Goal: Task Accomplishment & Management: Use online tool/utility

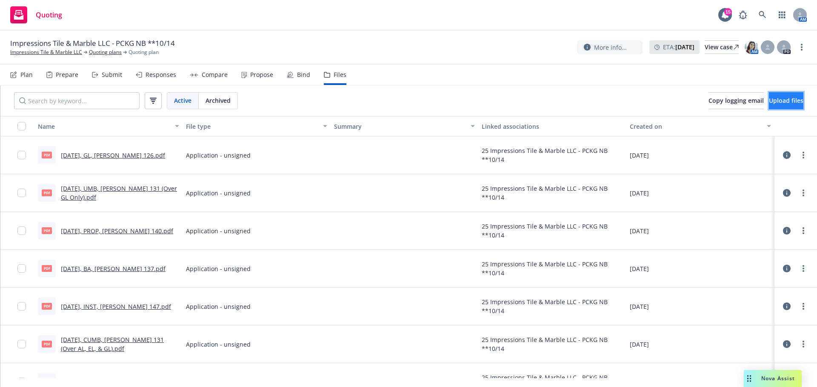
click at [769, 105] on span "Upload files" at bounding box center [786, 101] width 34 height 8
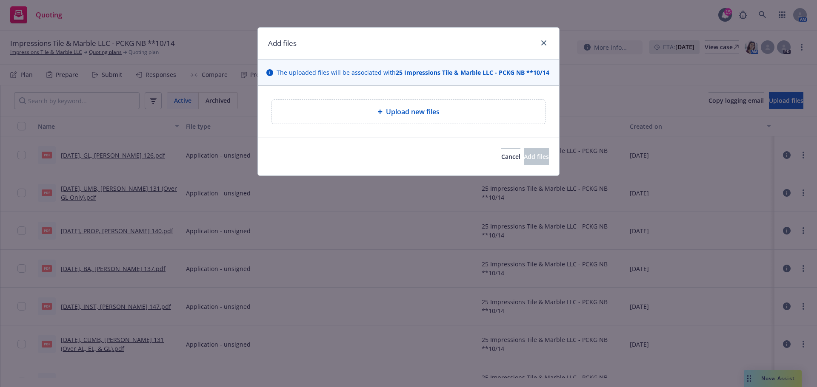
click at [448, 117] on div "Upload new files" at bounding box center [408, 112] width 259 height 10
type textarea "x"
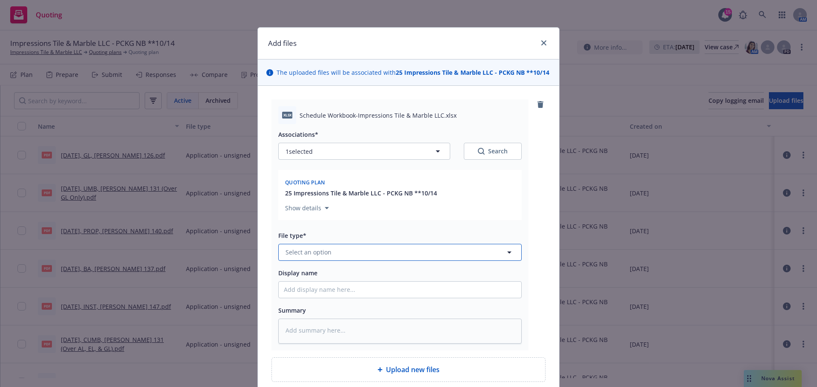
click at [298, 261] on button "Select an option" at bounding box center [399, 252] width 243 height 17
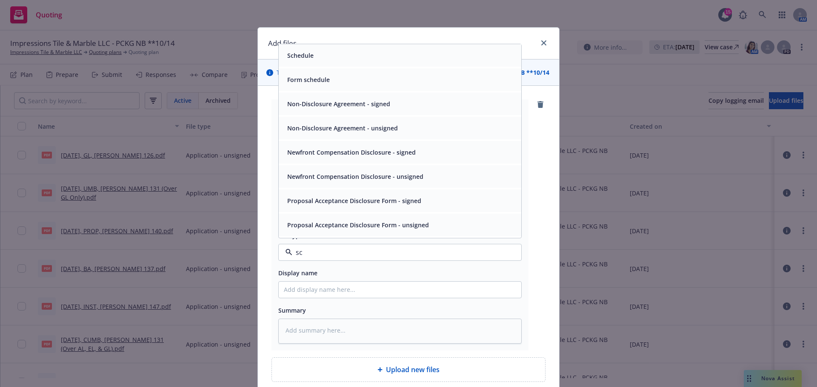
type input "sch"
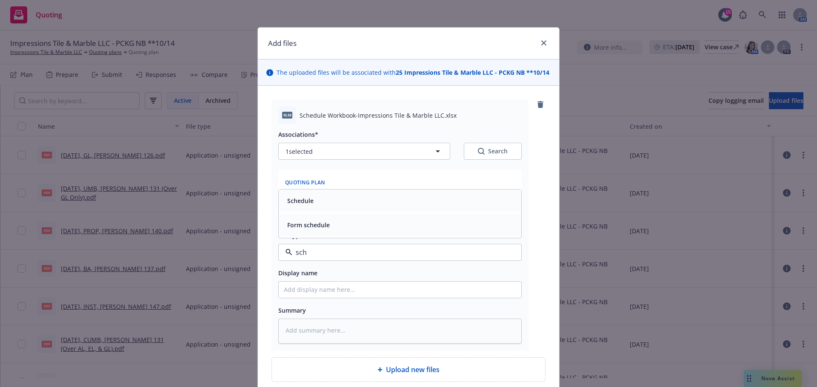
click at [321, 207] on div "Schedule" at bounding box center [400, 201] width 232 height 12
click at [327, 298] on input "Display name" at bounding box center [400, 290] width 242 height 16
type textarea "x"
type input "1"
type textarea "x"
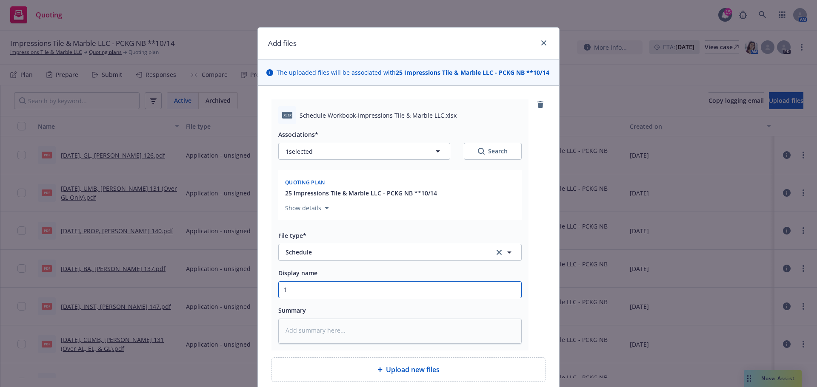
type input "10"
type textarea "x"
type input "10."
type textarea "x"
type input "10.1"
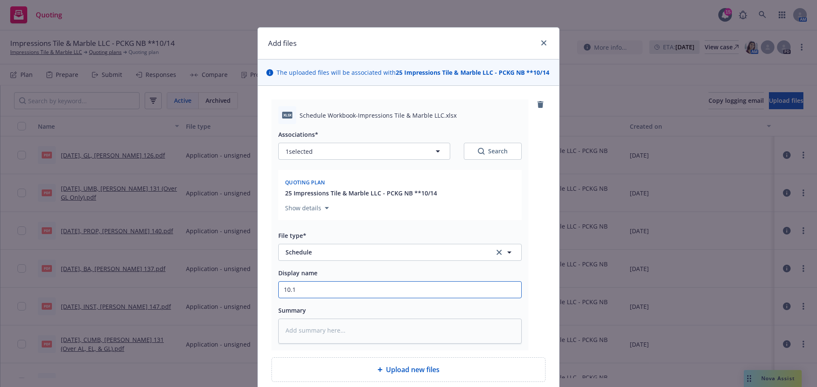
type textarea "x"
type input "10.14"
type textarea "x"
type input "10.14."
type textarea "x"
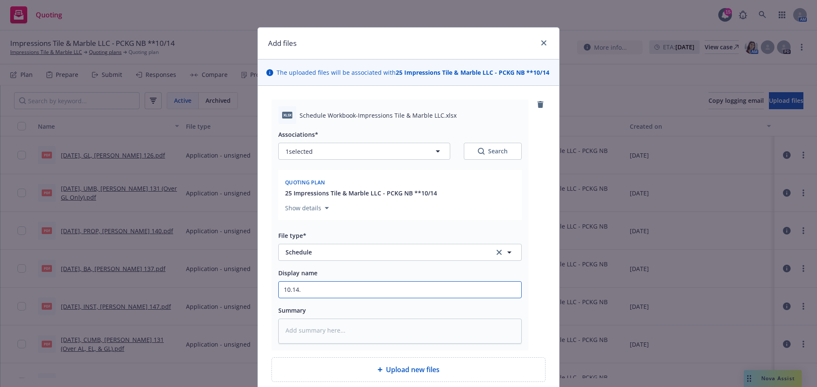
type input "10.14.2"
type textarea "x"
type input "[DATE]"
type textarea "x"
type input "10.14.202"
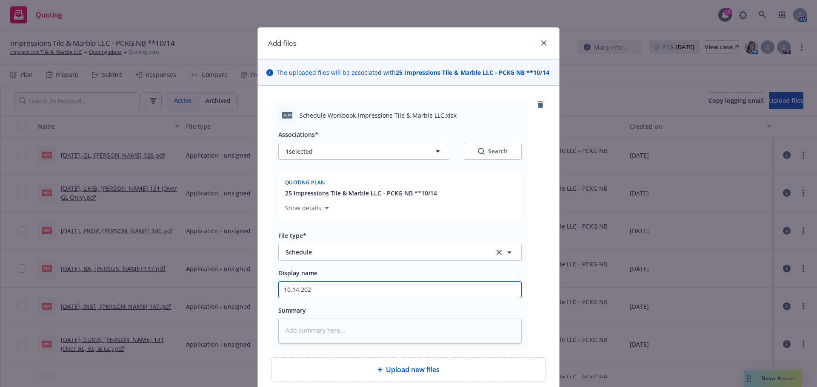
type textarea "x"
type input "[DATE]"
type textarea "x"
type input "[DATE],"
type textarea "x"
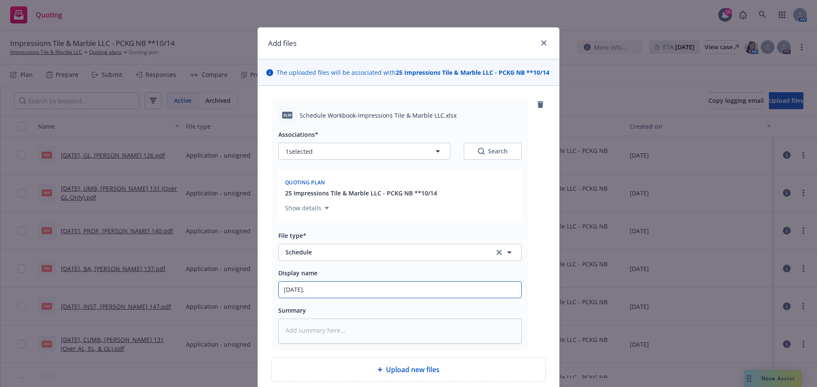
type input "[DATE],"
type textarea "x"
type input "[DATE], E"
type textarea "x"
type input "[DATE], Eq"
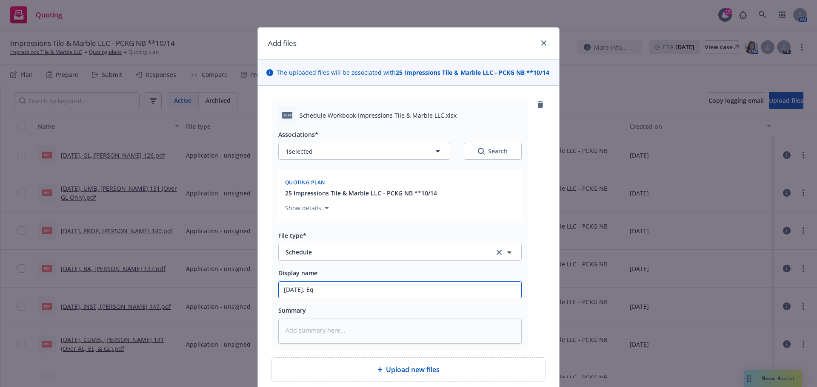
type textarea "x"
type input "[DATE], Equ"
type textarea "x"
type input "[DATE], Equi"
type textarea "x"
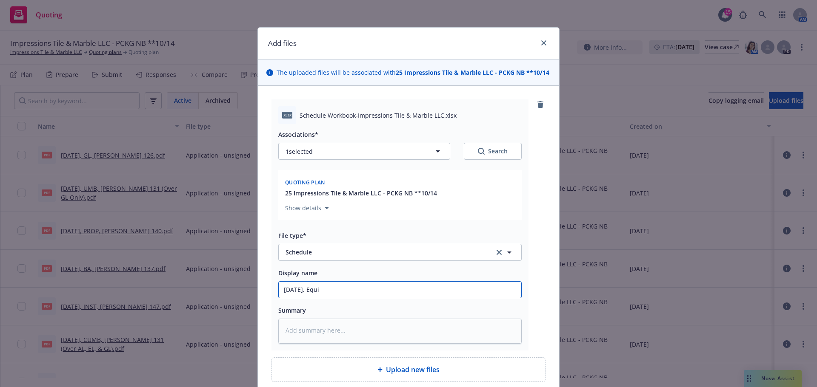
type input "[DATE], Equip"
type textarea "x"
type input "[DATE], Equipm"
type textarea "x"
type input "[DATE], Equipme"
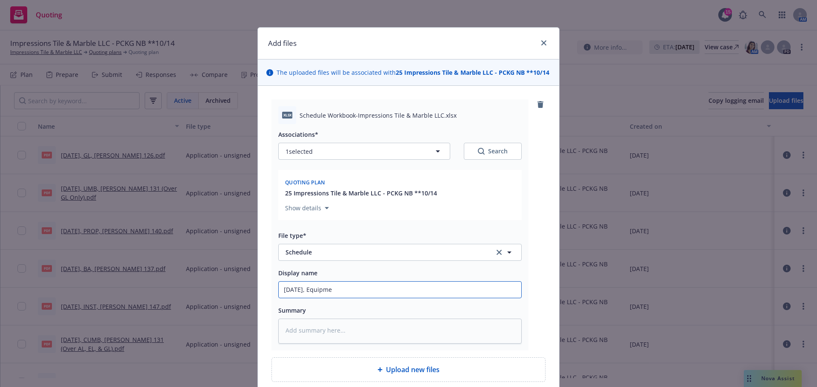
type textarea "x"
type input "[DATE], Equipmen"
type textarea "x"
type input "[DATE], Equipment"
type textarea "x"
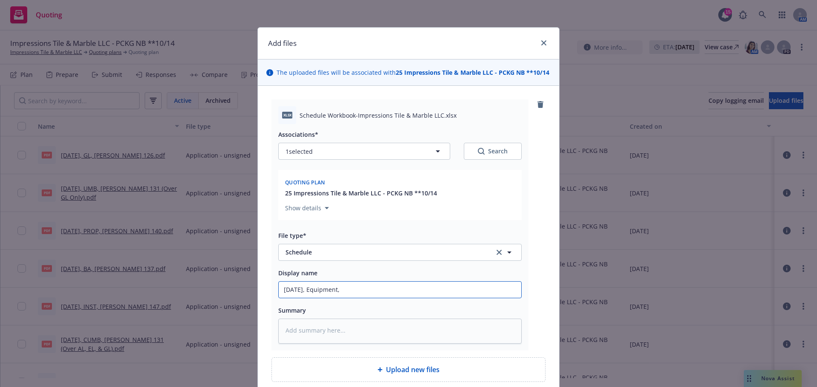
type input "[DATE], Equipment,"
type textarea "x"
type input "[DATE], Equipment, V"
type textarea "x"
type input "[DATE], Equipment, Ve"
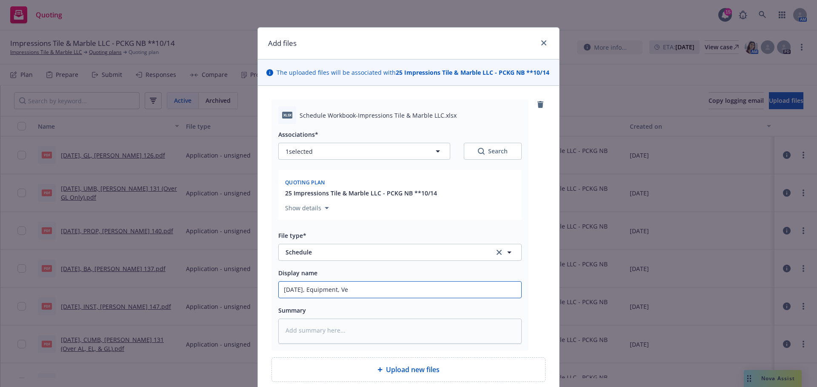
type textarea "x"
type input "[DATE], Equipment, Veh"
type textarea "x"
type input "[DATE], Equipment, Vehi"
type textarea "x"
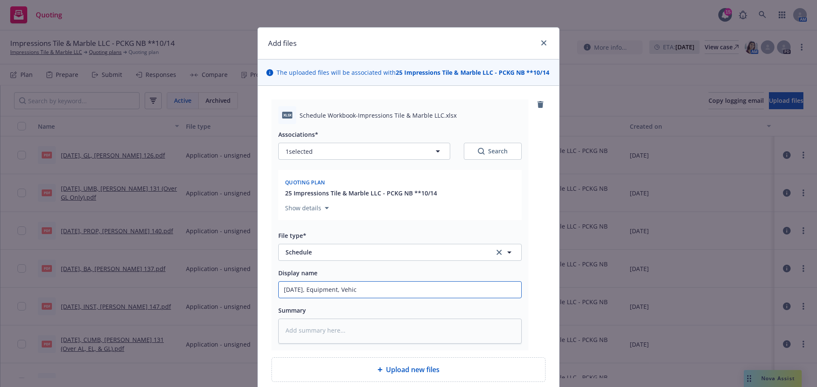
type input "[DATE], Equipment, Vehicl"
type textarea "x"
type input "[DATE], Equipment, Vehicle"
type textarea "x"
type input "[DATE], Equipment, Vehicle"
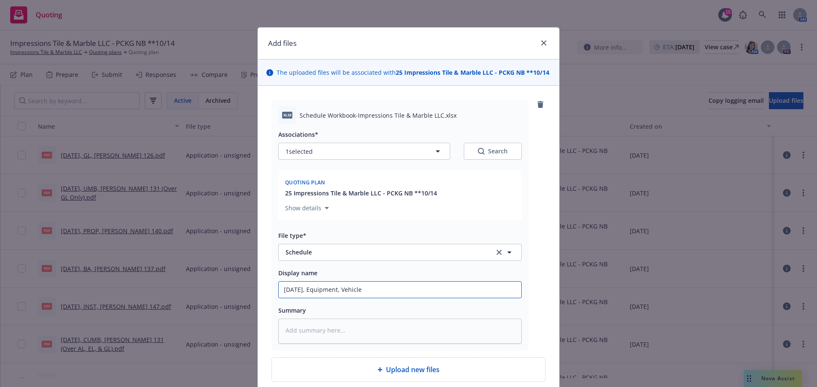
type textarea "x"
type input "[DATE], Equipment, Vehicle a"
type textarea "x"
type input "[DATE], Equipment, Vehicle and"
type textarea "x"
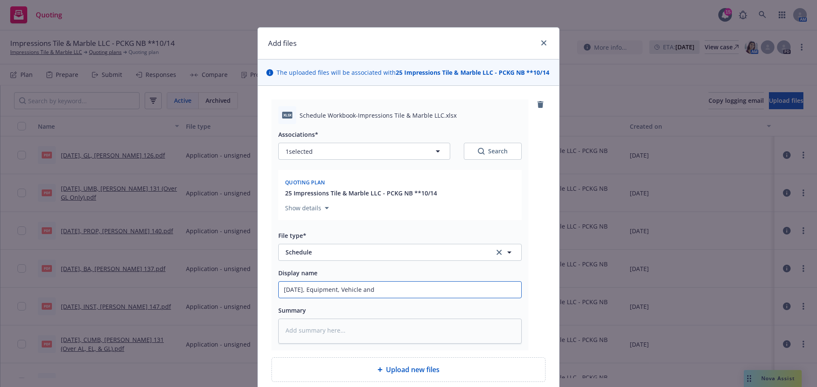
type input "[DATE], Equipment, Vehicle and D"
type textarea "x"
type input "[DATE], Equipment, Vehicle and DS"
type textarea "x"
type input "[DATE], Equipment, Vehicle and DSr"
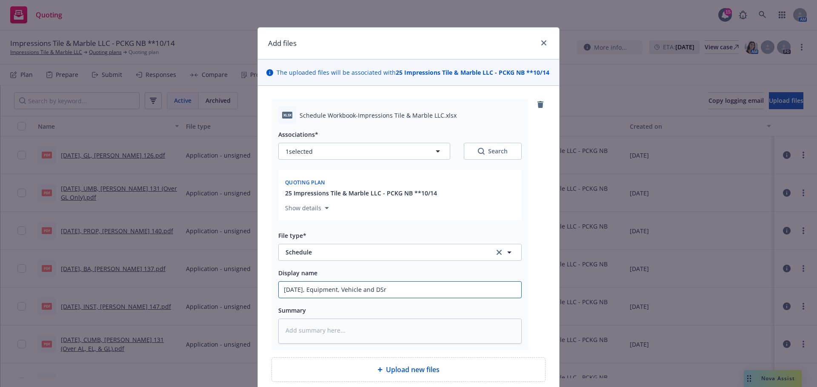
type textarea "x"
type input "[DATE], Equipment, Vehicle and DSri"
type textarea "x"
type input "[DATE], Equipment, Vehicle and DSr"
type textarea "x"
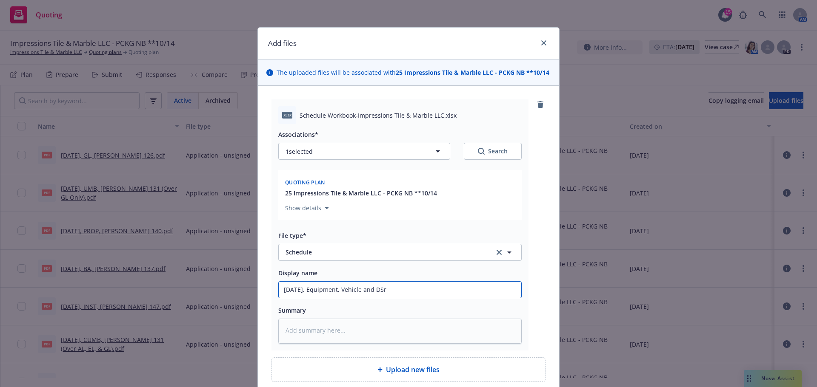
type input "[DATE], Equipment, Vehicle and DS"
type textarea "x"
type input "[DATE], Equipment, Vehicle and D"
type textarea "x"
type input "[DATE], Equipment, Vehicle and Dri"
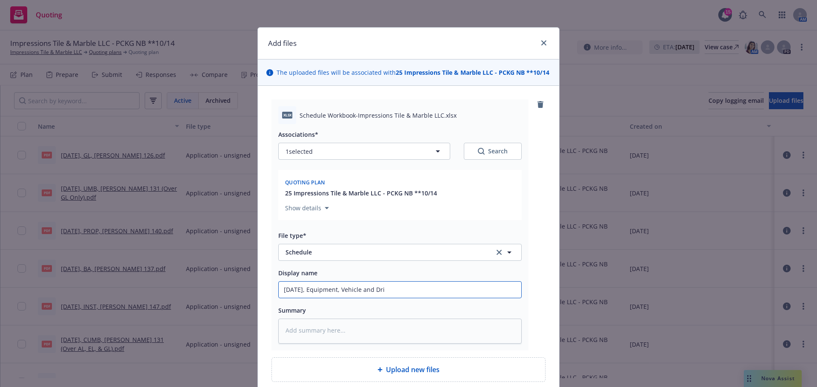
type textarea "x"
type input "[DATE], Equipment, Vehicle and Dri9"
type textarea "x"
type input "[DATE], Equipment, Vehicle and Dri"
type textarea "x"
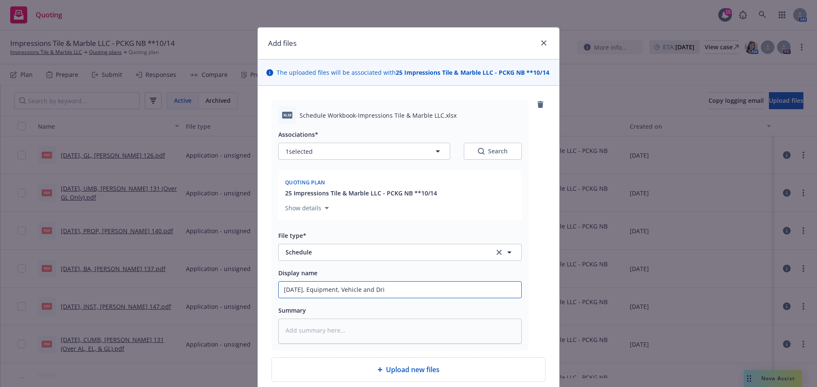
type input "[DATE], Equipment, Vehicle and Driv"
type textarea "x"
type input "[DATE], Equipment, Vehicle and Drive"
type textarea "x"
type input "[DATE], Equipment, Vehicle and Driver"
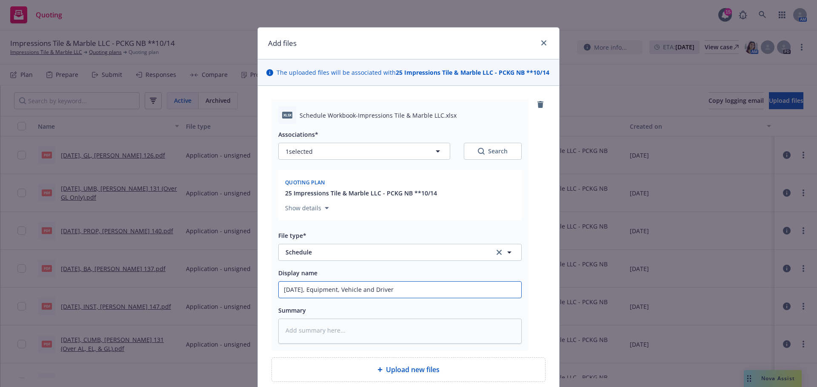
type textarea "x"
type input "[DATE], Equipment, Vehicle and Driver"
type textarea "x"
type input "[DATE], Equipment, Vehicle and Driver S"
type textarea "x"
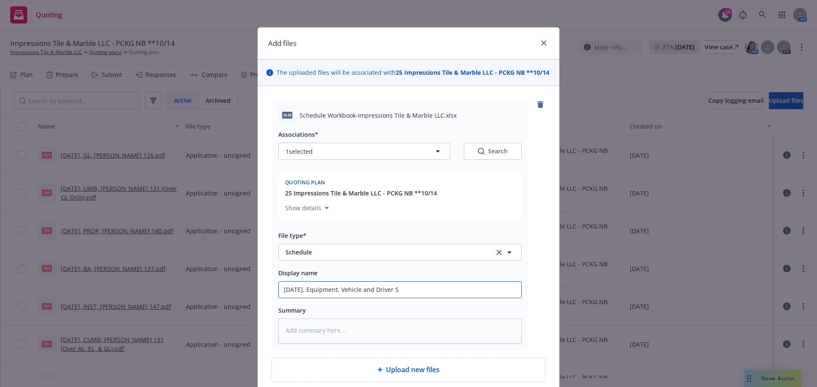
type input "[DATE], Equipment, Vehicle and Driver Sc"
type textarea "x"
type input "[DATE], Equipment, Vehicle and Driver Sch"
type textarea "x"
type input "[DATE], Equipment, Vehicle and Driver Sche"
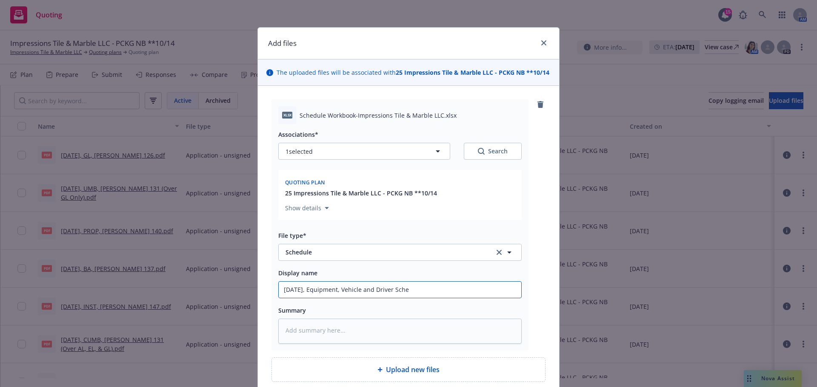
type textarea "x"
type input "[DATE], Equipment, Vehicle and Driver Sched"
type textarea "x"
type input "[DATE], Equipment, Vehicle and Driver Schedu"
type textarea "x"
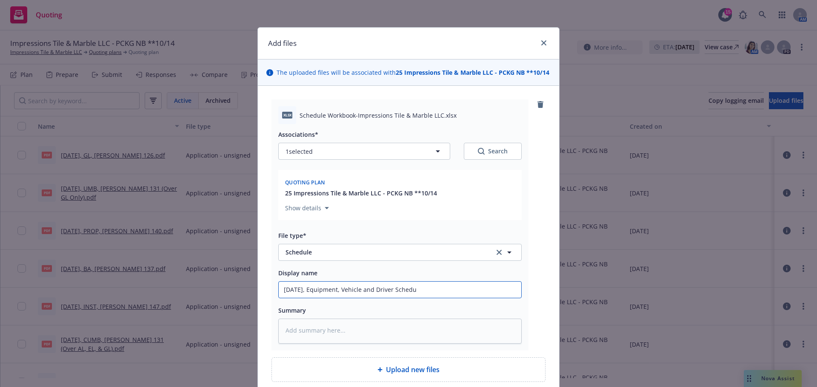
type input "[DATE], Equipment, Vehicle and Driver Schedul"
type textarea "x"
type input "[DATE], Equipment, Vehicle and Driver Schedule"
type textarea "x"
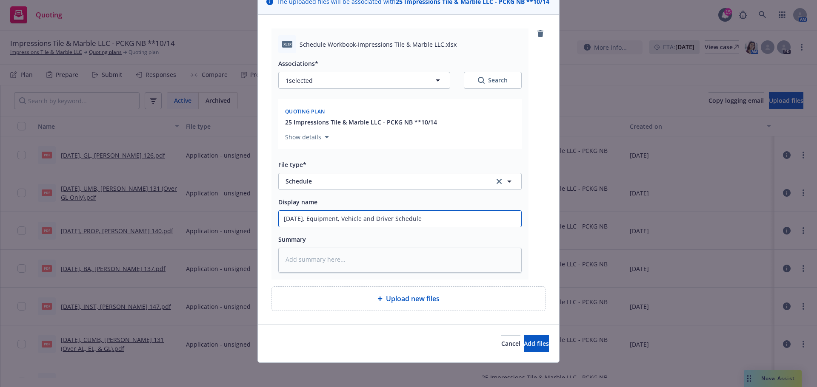
scroll to position [114, 0]
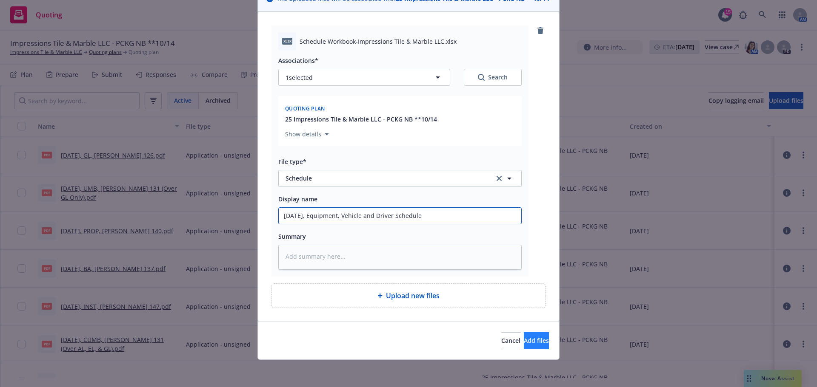
type input "[DATE], Equipment, Vehicle and Driver Schedule"
click at [524, 344] on button "Add files" at bounding box center [536, 341] width 25 height 17
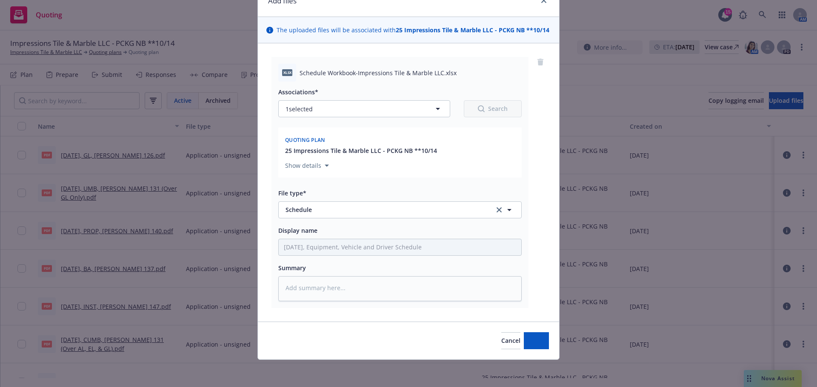
type textarea "x"
